Goal: Task Accomplishment & Management: Manage account settings

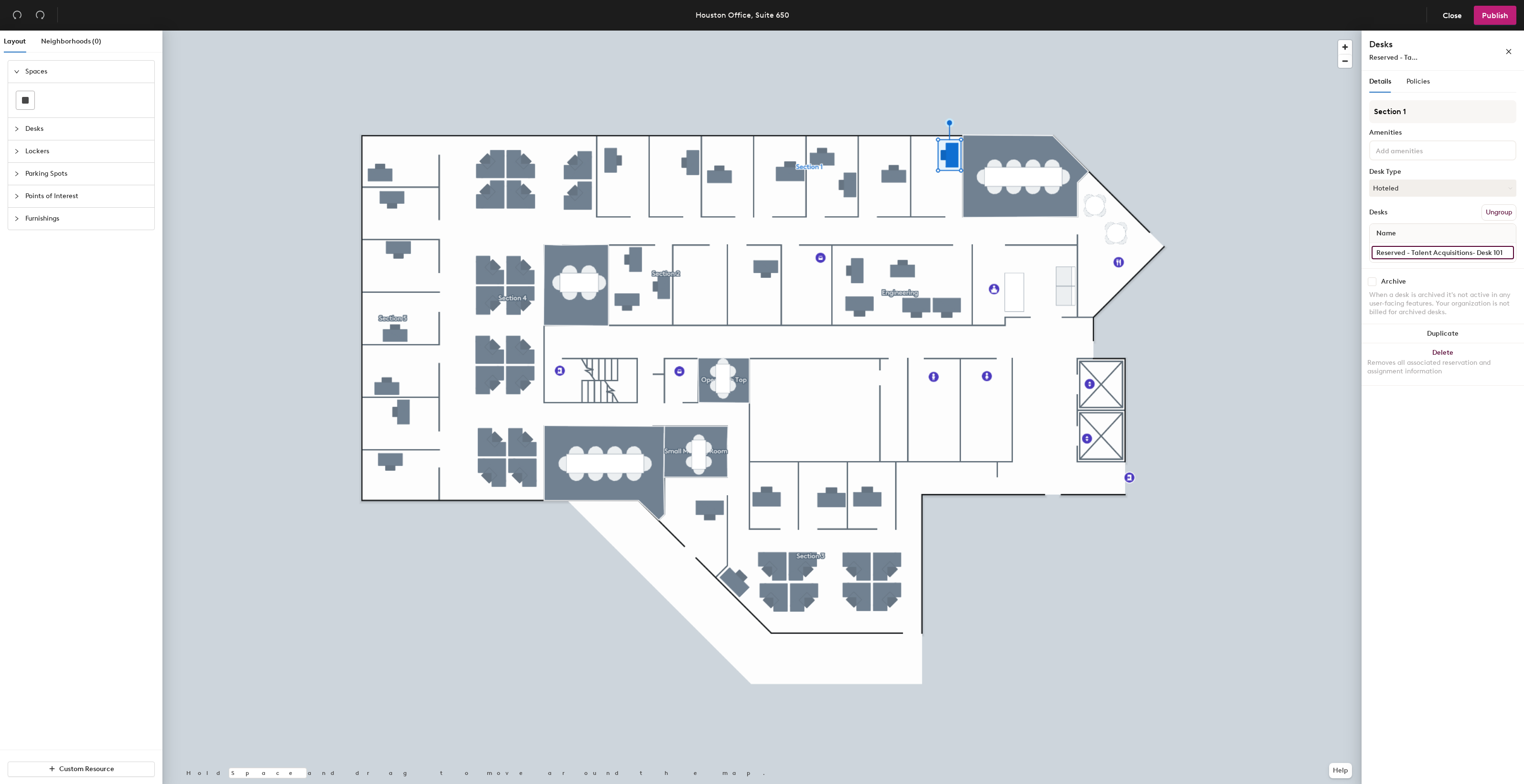
click at [1433, 249] on input "Reserved - Talent Acquisitions- Desk 101" at bounding box center [1442, 252] width 143 height 14
click at [1469, 251] on input "Reserved - Talent Acquisitions- Desk 101" at bounding box center [1442, 252] width 143 height 14
type input "Reserved - [PERSON_NAME]- Desk 101"
click at [1494, 18] on span "Publish" at bounding box center [1495, 15] width 26 height 9
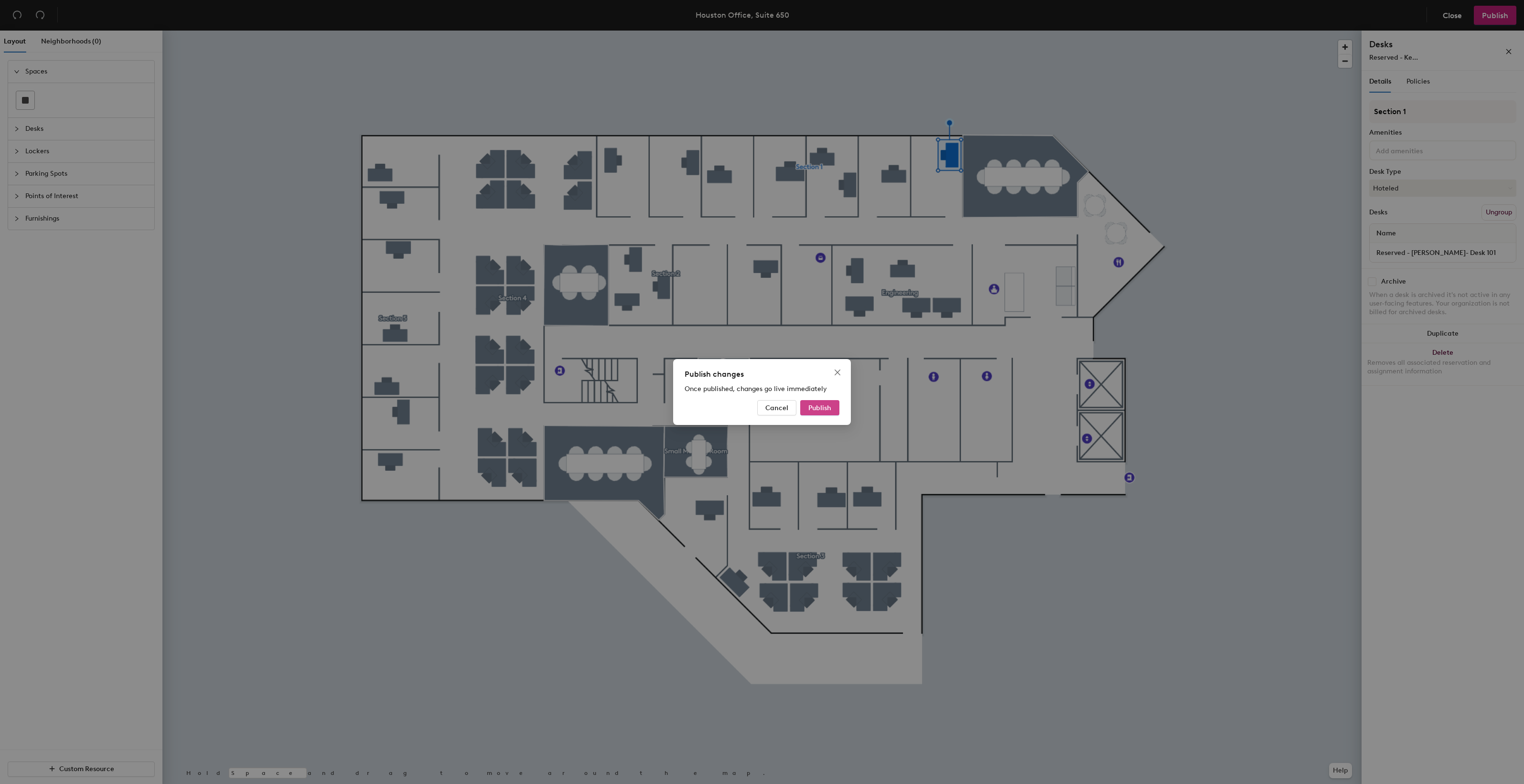
click at [830, 406] on span "Publish" at bounding box center [819, 408] width 23 height 8
